Goal: Task Accomplishment & Management: Complete application form

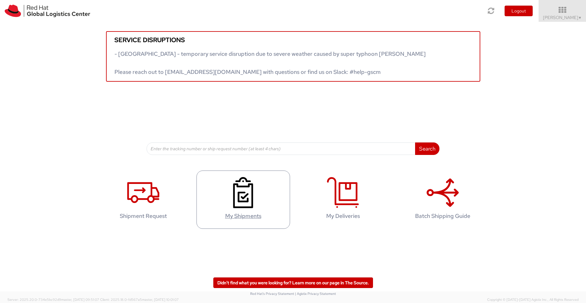
click at [235, 183] on use at bounding box center [243, 192] width 20 height 31
click at [149, 196] on use at bounding box center [143, 192] width 32 height 21
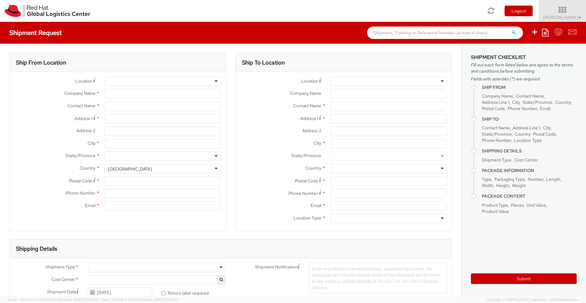
select select "366"
select select
type input "Red Hat"
type input "[PERSON_NAME]"
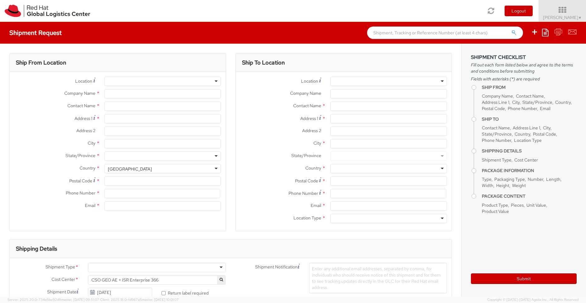
type input "[EMAIL_ADDRESS][DOMAIN_NAME]"
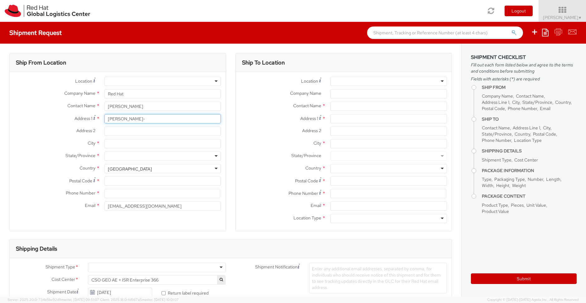
type input "[PERSON_NAME]-"
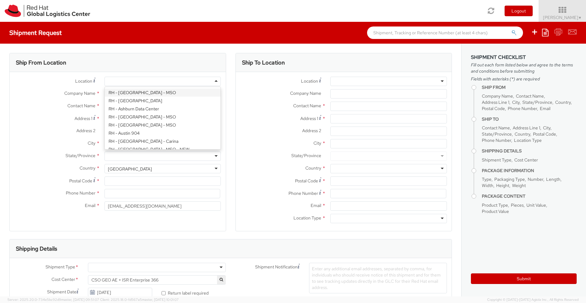
click at [217, 81] on div at bounding box center [162, 81] width 117 height 9
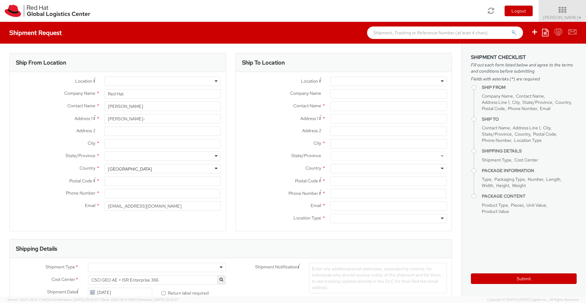
click at [198, 78] on div at bounding box center [162, 81] width 117 height 9
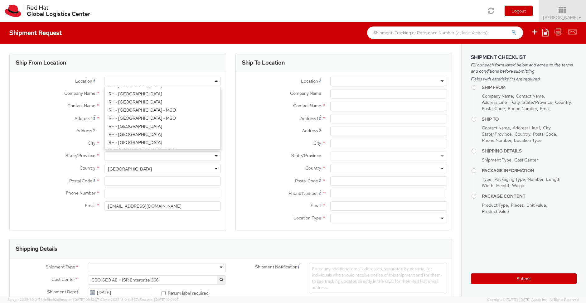
scroll to position [639, 0]
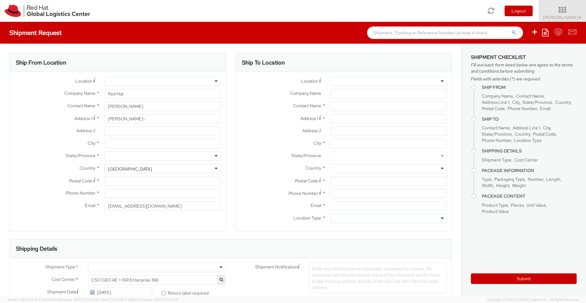
click at [39, 99] on div "Company Name * Red Hat" at bounding box center [118, 95] width 216 height 12
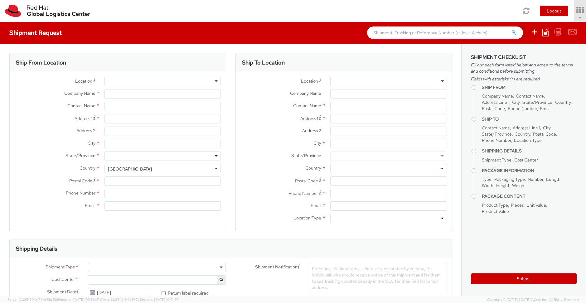
select select "366"
type input "Red Hat"
type input "[PERSON_NAME]"
type input "[EMAIL_ADDRESS][DOMAIN_NAME]"
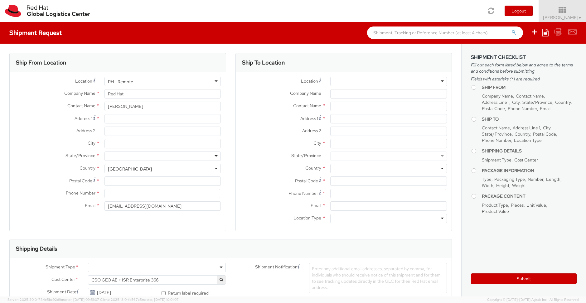
select select
click at [216, 80] on div "RH - Remote" at bounding box center [162, 81] width 117 height 9
click at [134, 144] on div "Location * RH - Remote RH - Remote RH - [GEOGRAPHIC_DATA] - [GEOGRAPHIC_DATA] […" at bounding box center [118, 145] width 216 height 137
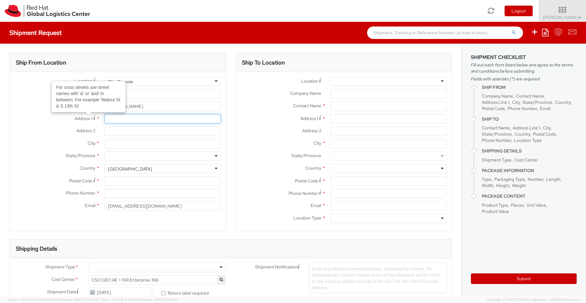
click at [118, 119] on input "Address 1 For cross streets use street names with '&' or 'and' in between. For …" at bounding box center [162, 118] width 117 height 9
type input "[PERSON_NAME][STREET_ADDRESS]"
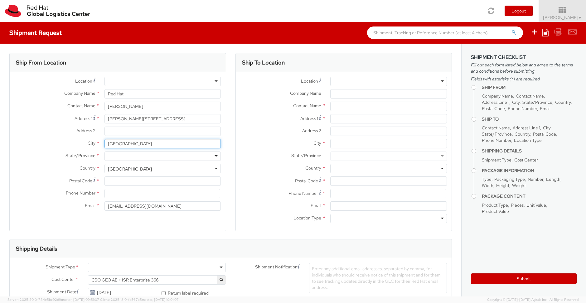
type input "[GEOGRAPHIC_DATA]"
drag, startPoint x: 122, startPoint y: 173, endPoint x: 125, endPoint y: 171, distance: 3.3
click at [124, 172] on div "[GEOGRAPHIC_DATA] [GEOGRAPHIC_DATA] [GEOGRAPHIC_DATA] [GEOGRAPHIC_DATA] [US_STA…" at bounding box center [162, 168] width 117 height 9
click at [126, 169] on div "[GEOGRAPHIC_DATA]" at bounding box center [130, 169] width 44 height 6
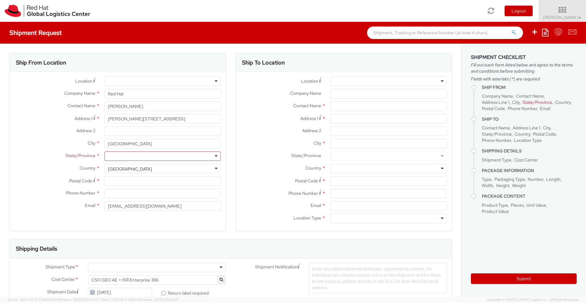
scroll to position [1572, 0]
click at [141, 170] on div "[GEOGRAPHIC_DATA]" at bounding box center [162, 168] width 117 height 9
drag, startPoint x: 140, startPoint y: 170, endPoint x: 107, endPoint y: 169, distance: 33.1
click at [105, 169] on div "[GEOGRAPHIC_DATA]" at bounding box center [162, 168] width 117 height 9
click at [111, 169] on div "[GEOGRAPHIC_DATA]" at bounding box center [130, 169] width 44 height 6
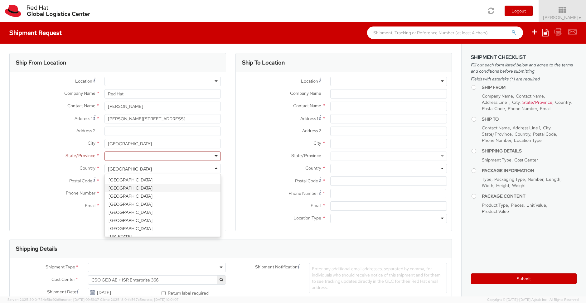
scroll to position [580, 0]
select select "CM"
select select "KGS"
click at [130, 157] on div at bounding box center [162, 156] width 117 height 9
type input "sch"
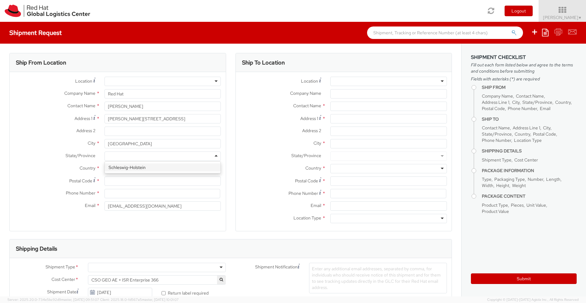
scroll to position [0, 0]
type input "23562"
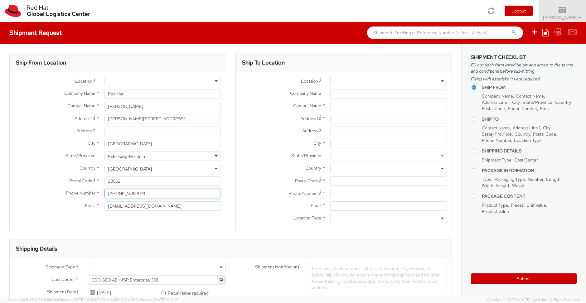
scroll to position [0, 1]
type input "[PHONE_NUMBER]"
click at [151, 220] on div "Ship From Location Location * [GEOGRAPHIC_DATA] - [GEOGRAPHIC_DATA] - [GEOGRAPH…" at bounding box center [117, 142] width 217 height 178
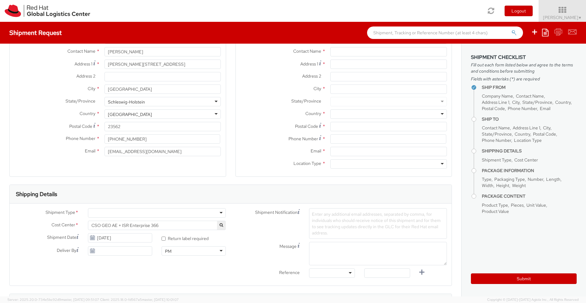
scroll to position [56, 0]
click at [218, 212] on div at bounding box center [157, 211] width 138 height 9
click at [139, 224] on span "CSO GEO AE + ISR Enterprise 366" at bounding box center [156, 224] width 131 height 6
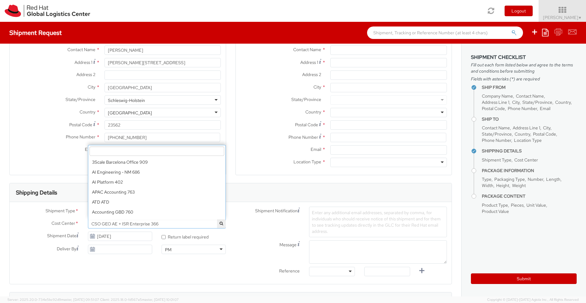
scroll to position [908, 0]
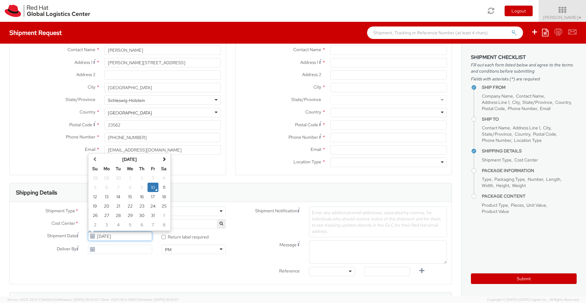
click at [114, 235] on input "[DATE]" at bounding box center [120, 236] width 64 height 9
click at [42, 243] on div "Shipment Date [DATE]" at bounding box center [83, 238] width 147 height 12
drag, startPoint x: 162, startPoint y: 239, endPoint x: 161, endPoint y: 241, distance: 3.4
click at [162, 239] on input "* Return label required" at bounding box center [164, 237] width 4 height 4
checkbox input "true"
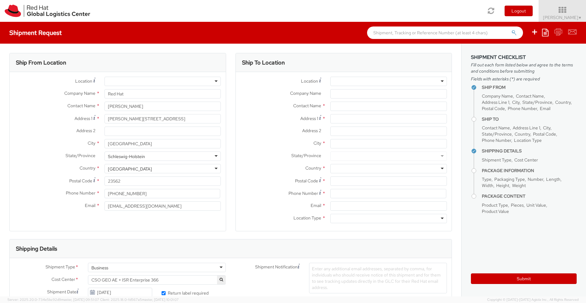
scroll to position [0, 0]
click at [156, 204] on input "[EMAIL_ADDRESS][DOMAIN_NAME]" at bounding box center [162, 205] width 117 height 9
click at [157, 204] on input "[EMAIL_ADDRESS][DOMAIN_NAME]" at bounding box center [162, 205] width 117 height 9
type input "[PERSON_NAME].[PERSON_NAME]@"
type input "[PERSON_NAME][EMAIL_ADDRESS][PERSON_NAME][DOMAIN_NAME]"
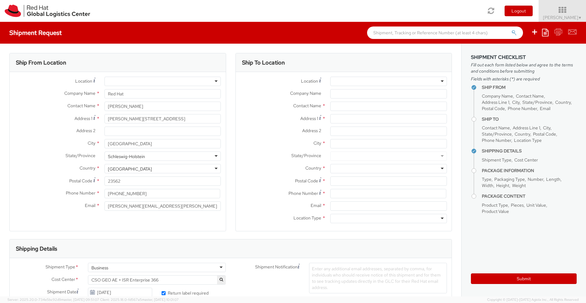
click at [169, 220] on div "Ship From Location Location * [GEOGRAPHIC_DATA] - [GEOGRAPHIC_DATA] - [GEOGRAPH…" at bounding box center [117, 142] width 217 height 178
click at [335, 82] on input "select-one" at bounding box center [334, 82] width 1 height 6
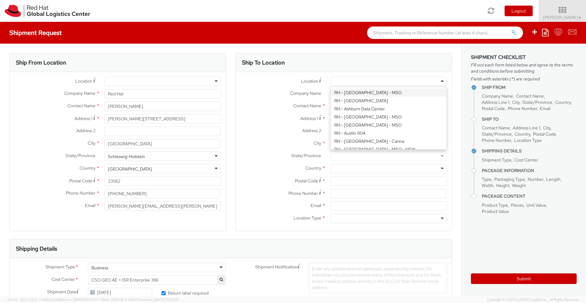
paste input "RH - [GEOGRAPHIC_DATA] [GEOGRAPHIC_DATA] - B"
type input "RH - [GEOGRAPHIC_DATA] [GEOGRAPHIC_DATA] - B"
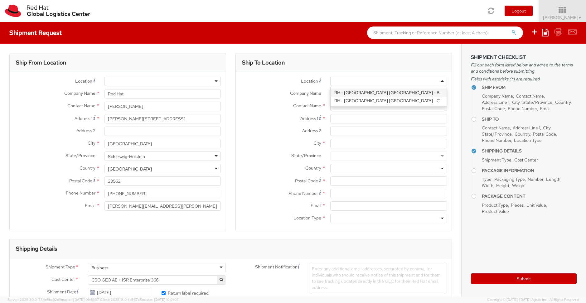
type input "Red Hat Czech s.r.o."
type input "Purkynova 647/111"
type input "[GEOGRAPHIC_DATA]"
type input "621 00"
type input "420 532 294 555"
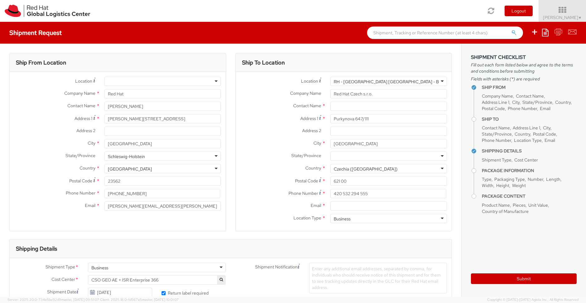
click at [363, 218] on div "Business" at bounding box center [388, 218] width 117 height 9
click at [280, 202] on label "Email *" at bounding box center [281, 205] width 90 height 8
click at [330, 202] on input "Email *" at bounding box center [388, 205] width 117 height 9
click at [345, 204] on input "Email *" at bounding box center [388, 205] width 117 height 9
paste input "[EMAIL_ADDRESS][DOMAIN_NAME]"
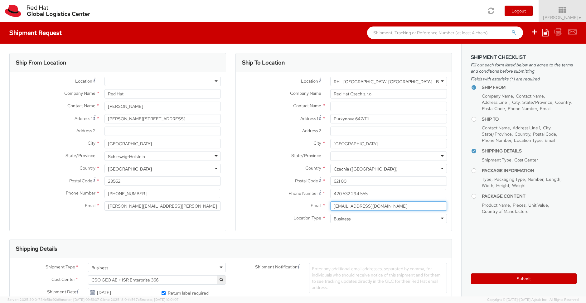
drag, startPoint x: 336, startPoint y: 207, endPoint x: 334, endPoint y: 212, distance: 5.3
click at [336, 207] on input "[EMAIL_ADDRESS][DOMAIN_NAME]" at bounding box center [388, 205] width 117 height 9
type input "[EMAIL_ADDRESS][DOMAIN_NAME]"
click at [271, 195] on label "Phone Number *" at bounding box center [281, 193] width 90 height 8
paste input "Attn: Red Hat IT - Endpoint Systems"
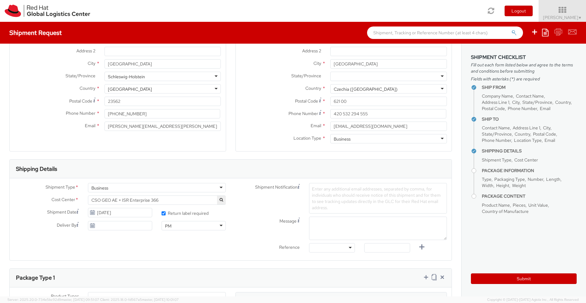
type input "Attn: Red Hat IT - Endpoint Systems"
drag, startPoint x: 149, startPoint y: 137, endPoint x: 167, endPoint y: 129, distance: 19.3
click at [152, 135] on div "Location * [GEOGRAPHIC_DATA] - [GEOGRAPHIC_DATA] - [GEOGRAPHIC_DATA] [GEOGRAPHI…" at bounding box center [118, 67] width 216 height 147
click at [168, 129] on input "[PERSON_NAME][EMAIL_ADDRESS][PERSON_NAME][DOMAIN_NAME]" at bounding box center [162, 127] width 117 height 9
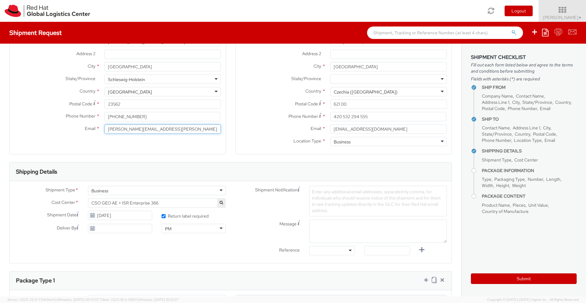
click at [108, 130] on input "[PERSON_NAME][EMAIL_ADDRESS][PERSON_NAME][DOMAIN_NAME]" at bounding box center [162, 128] width 117 height 9
click at [119, 166] on div "Shipping Details" at bounding box center [231, 171] width 442 height 19
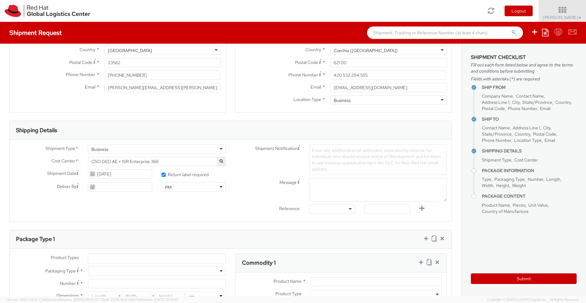
scroll to position [119, 0]
click at [203, 160] on span "CSO GEO AE + ISR Enterprise 366" at bounding box center [156, 161] width 131 height 6
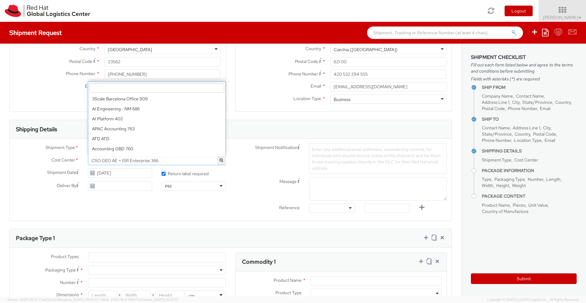
scroll to position [918, 0]
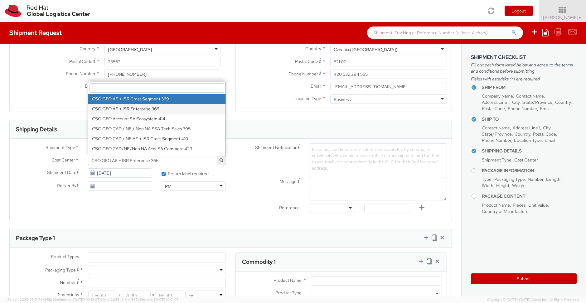
click at [163, 88] on input "search" at bounding box center [156, 87] width 135 height 9
paste input "IT Fixed Assets and Contracts 850"
type input "IT Fixed Assets and Contracts 850"
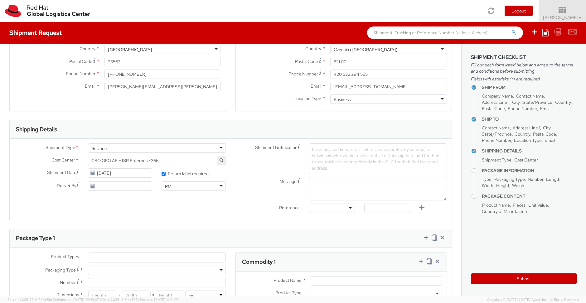
click at [35, 171] on label "Shipment Date" at bounding box center [47, 171] width 74 height 7
click at [88, 171] on input "[DATE]" at bounding box center [120, 172] width 64 height 9
click at [43, 160] on label "Cost Center *" at bounding box center [47, 160] width 74 height 8
click at [222, 160] on icon "button" at bounding box center [221, 160] width 3 height 4
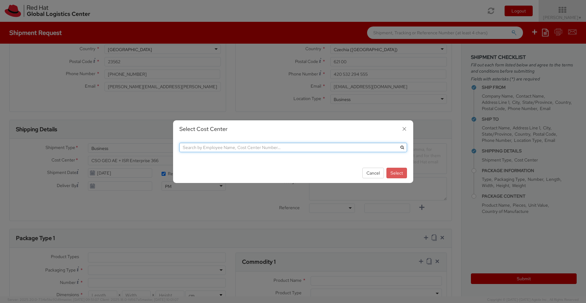
click at [226, 148] on input "text" at bounding box center [293, 147] width 228 height 9
paste input "IT Fixed Assets and Contracts 850"
drag, startPoint x: 202, startPoint y: 148, endPoint x: 258, endPoint y: 149, distance: 55.8
click at [258, 149] on input "IT Fixed Assets and Contracts 850" at bounding box center [293, 147] width 228 height 9
type input "IT"
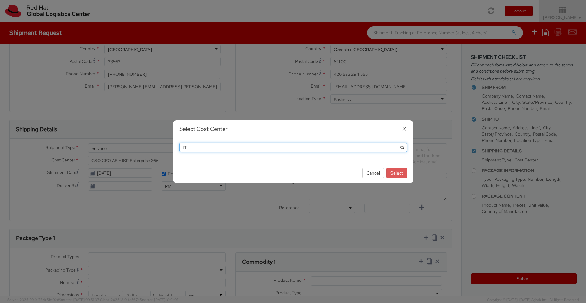
click at [402, 147] on button "submit" at bounding box center [402, 147] width 9 height 9
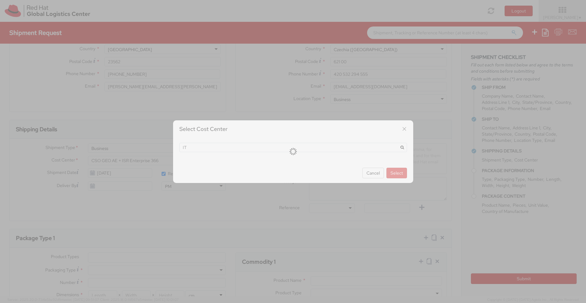
click at [381, 172] on div at bounding box center [293, 151] width 586 height 303
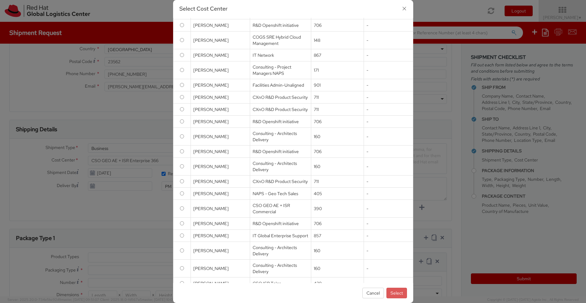
scroll to position [2506, 0]
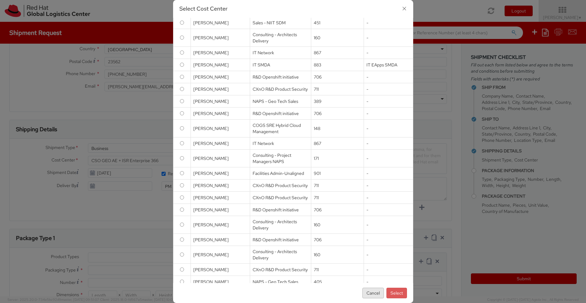
click at [370, 294] on button "Cancel" at bounding box center [373, 293] width 22 height 11
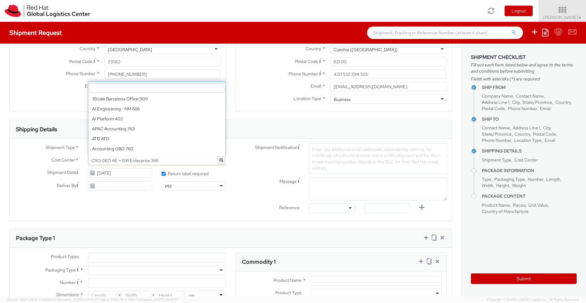
scroll to position [908, 0]
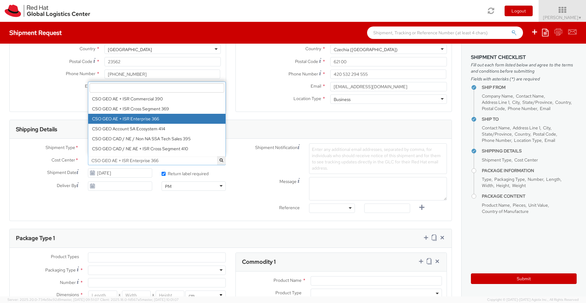
drag, startPoint x: 178, startPoint y: 160, endPoint x: 108, endPoint y: 159, distance: 69.9
click at [108, 159] on span "CSO GEO AE + ISR Enterprise 366" at bounding box center [156, 161] width 131 height 6
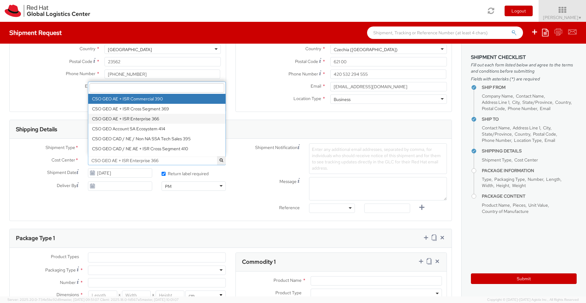
click at [115, 88] on input "search" at bounding box center [156, 87] width 135 height 9
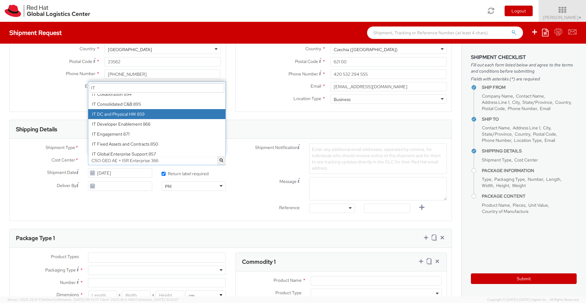
scroll to position [35, 0]
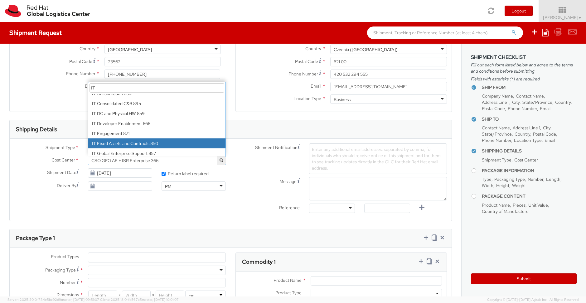
type input "IT"
select select "850"
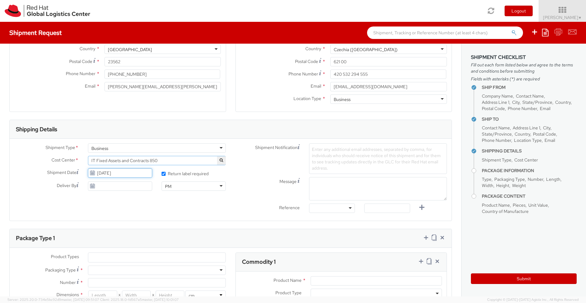
click at [105, 173] on input "[DATE]" at bounding box center [120, 172] width 64 height 9
click at [131, 240] on td "29" at bounding box center [130, 240] width 12 height 9
type input "[DATE]"
